Goal: Transaction & Acquisition: Purchase product/service

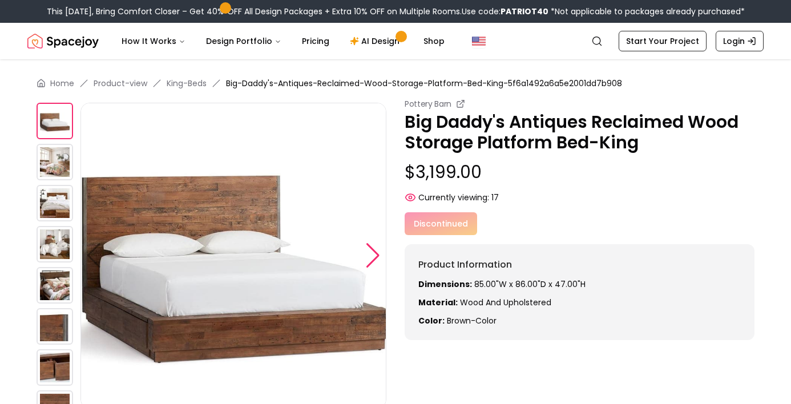
click at [366, 258] on div at bounding box center [372, 255] width 15 height 25
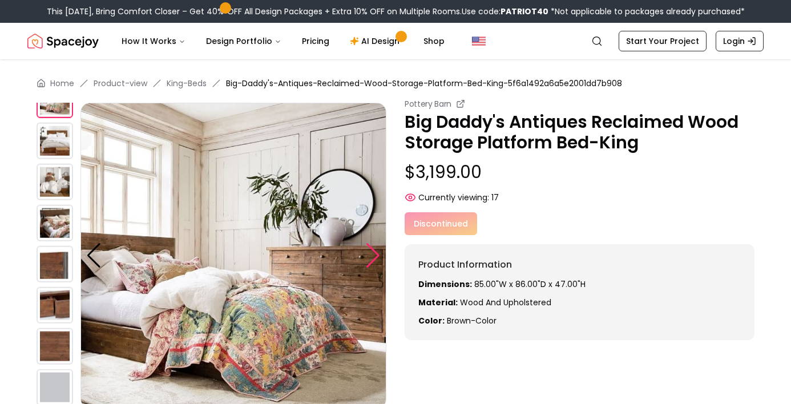
click at [366, 258] on div at bounding box center [372, 255] width 15 height 25
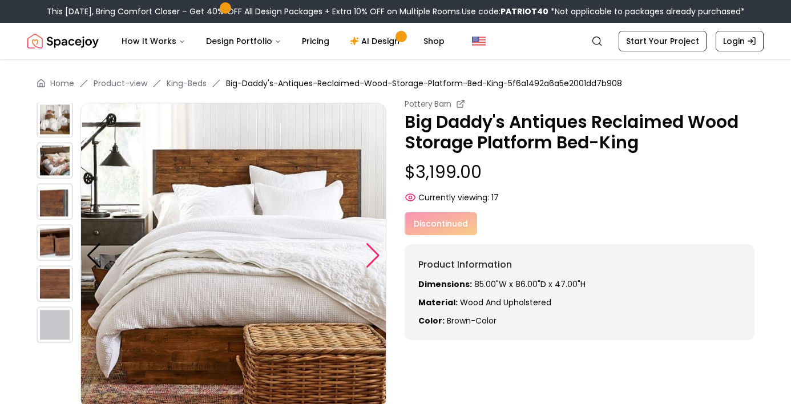
click at [366, 258] on div at bounding box center [372, 255] width 15 height 25
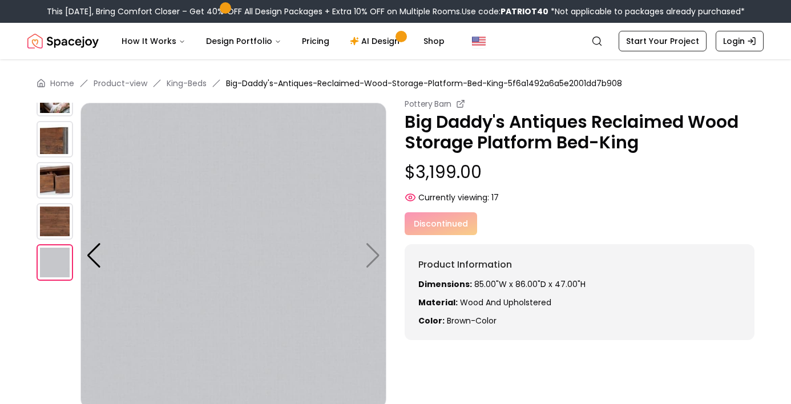
click at [371, 261] on img at bounding box center [234, 256] width 306 height 306
click at [92, 254] on div at bounding box center [93, 255] width 15 height 25
click at [91, 253] on div at bounding box center [93, 255] width 15 height 25
click at [59, 139] on img at bounding box center [55, 139] width 37 height 37
click at [50, 193] on img at bounding box center [55, 180] width 37 height 37
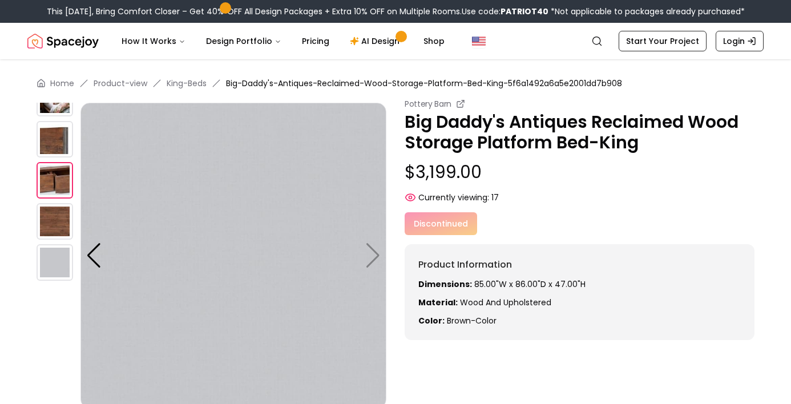
click at [47, 110] on img at bounding box center [55, 98] width 37 height 37
click at [91, 258] on div at bounding box center [93, 255] width 15 height 25
click at [62, 226] on img at bounding box center [55, 221] width 37 height 37
click at [57, 110] on img at bounding box center [55, 98] width 37 height 37
